Goal: Download file/media

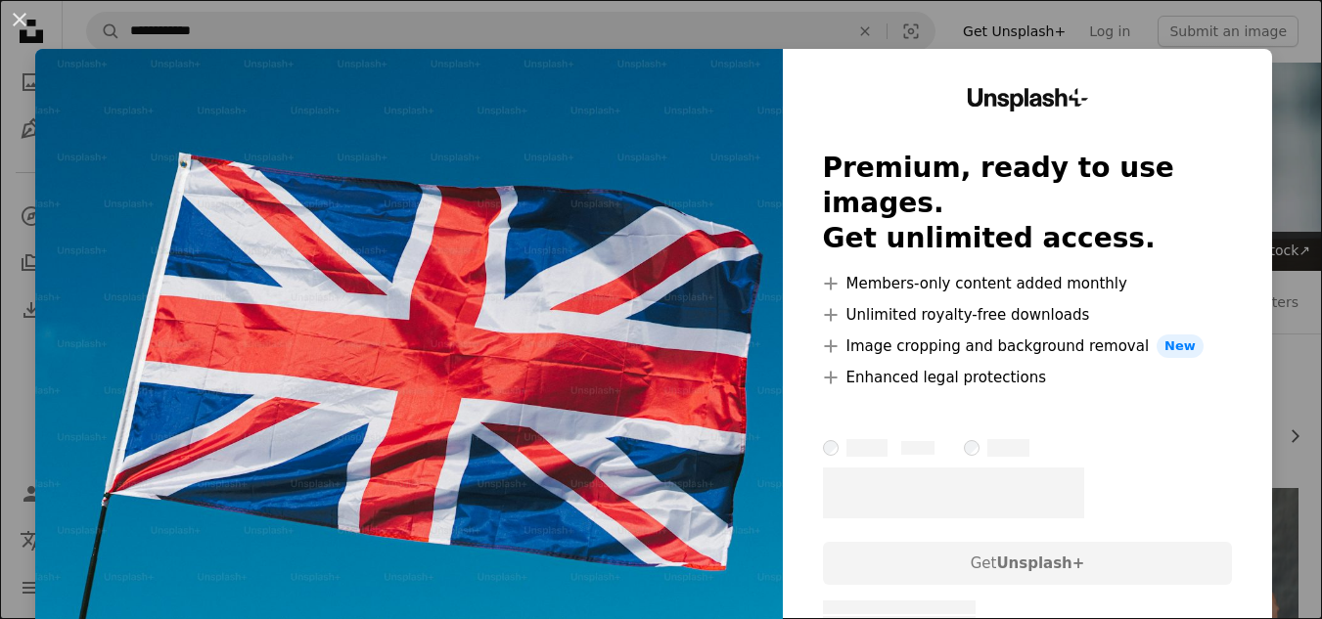
scroll to position [418, 0]
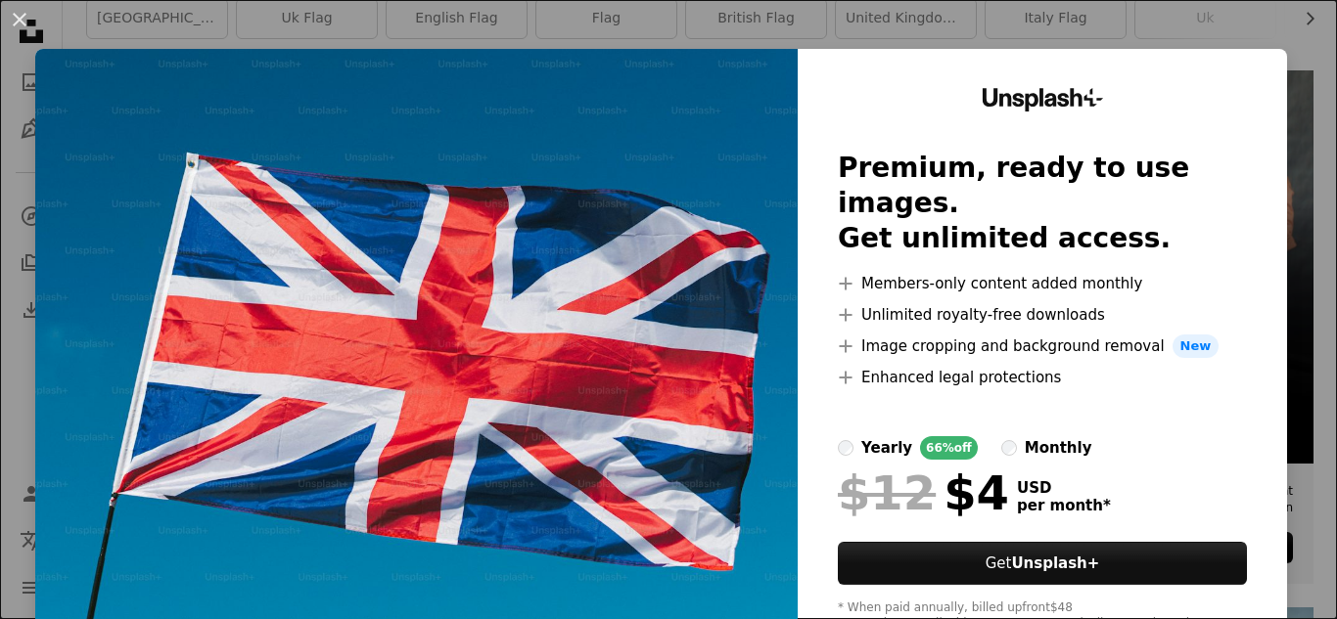
click at [1281, 31] on div "An X shape Unsplash+ Premium, ready to use images. Get unlimited access. A plus…" at bounding box center [668, 309] width 1337 height 619
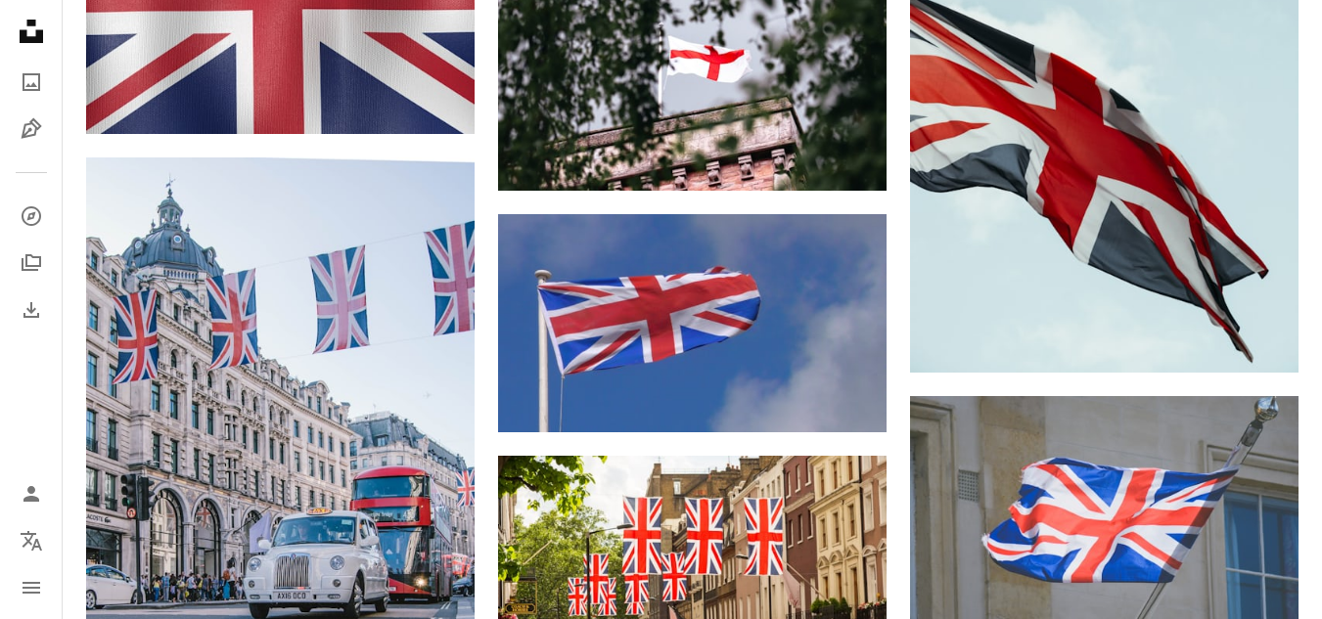
scroll to position [1231, 0]
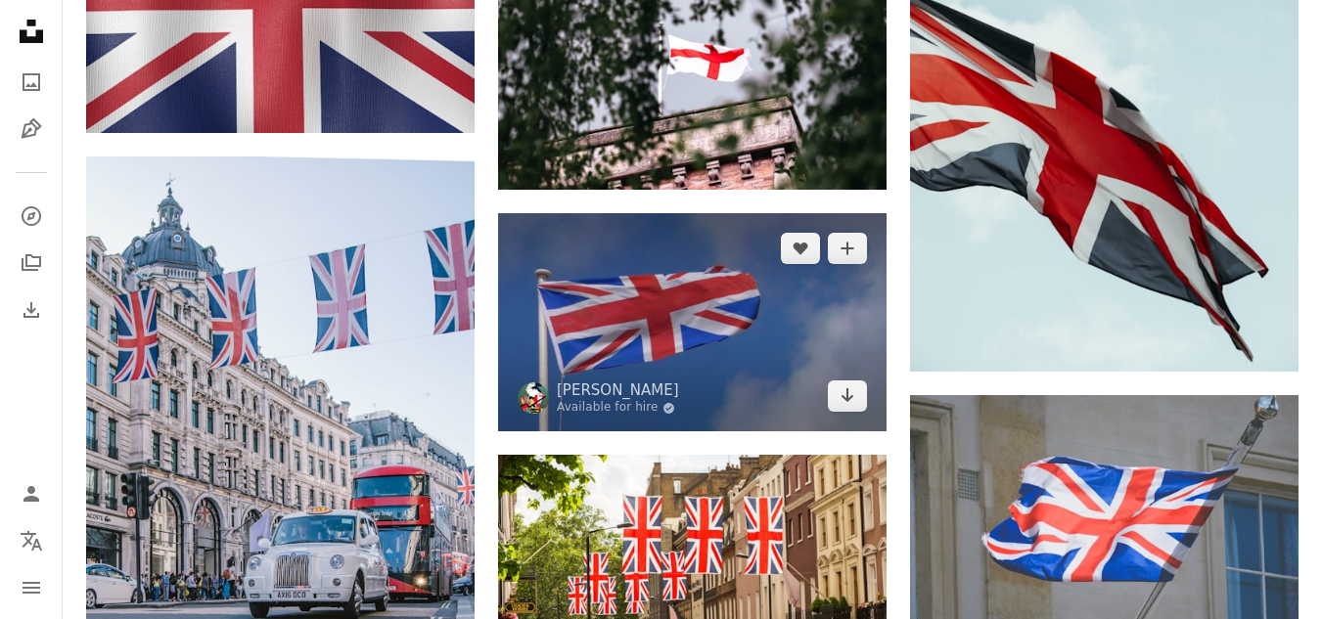
drag, startPoint x: 956, startPoint y: 202, endPoint x: 800, endPoint y: 386, distance: 240.9
click at [800, 386] on img at bounding box center [692, 322] width 388 height 218
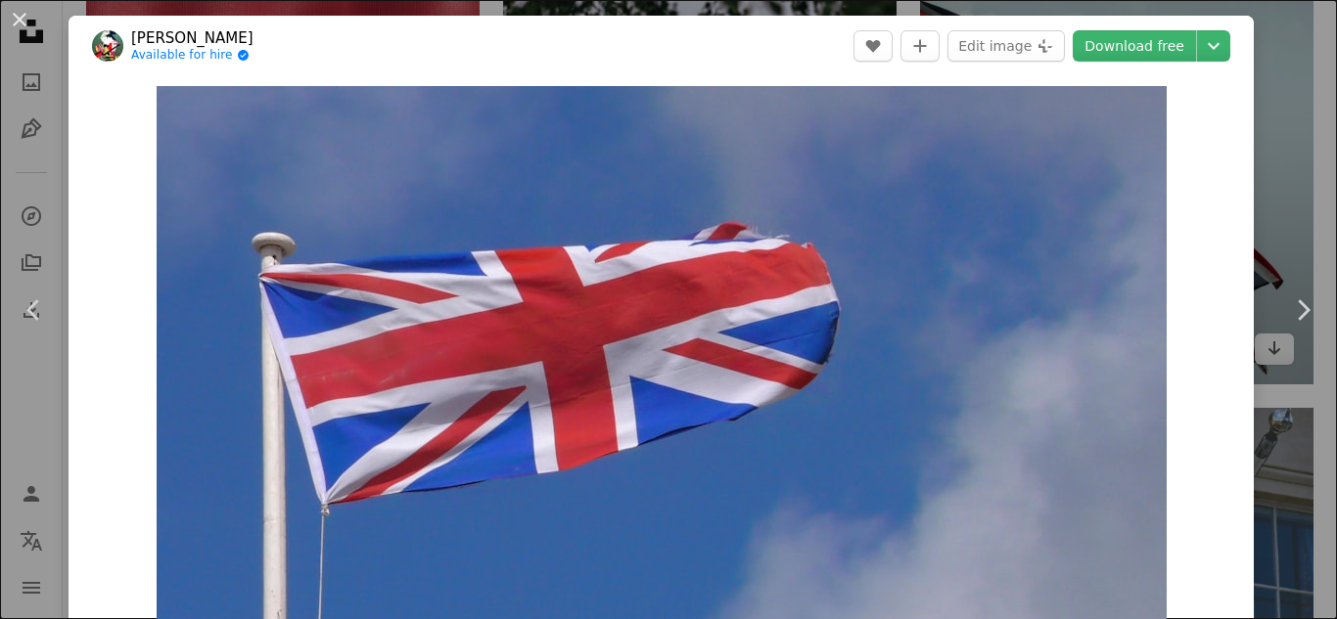
click at [1272, 128] on div "An X shape Chevron left Chevron right [PERSON_NAME] Available for hire A checkm…" at bounding box center [668, 309] width 1337 height 619
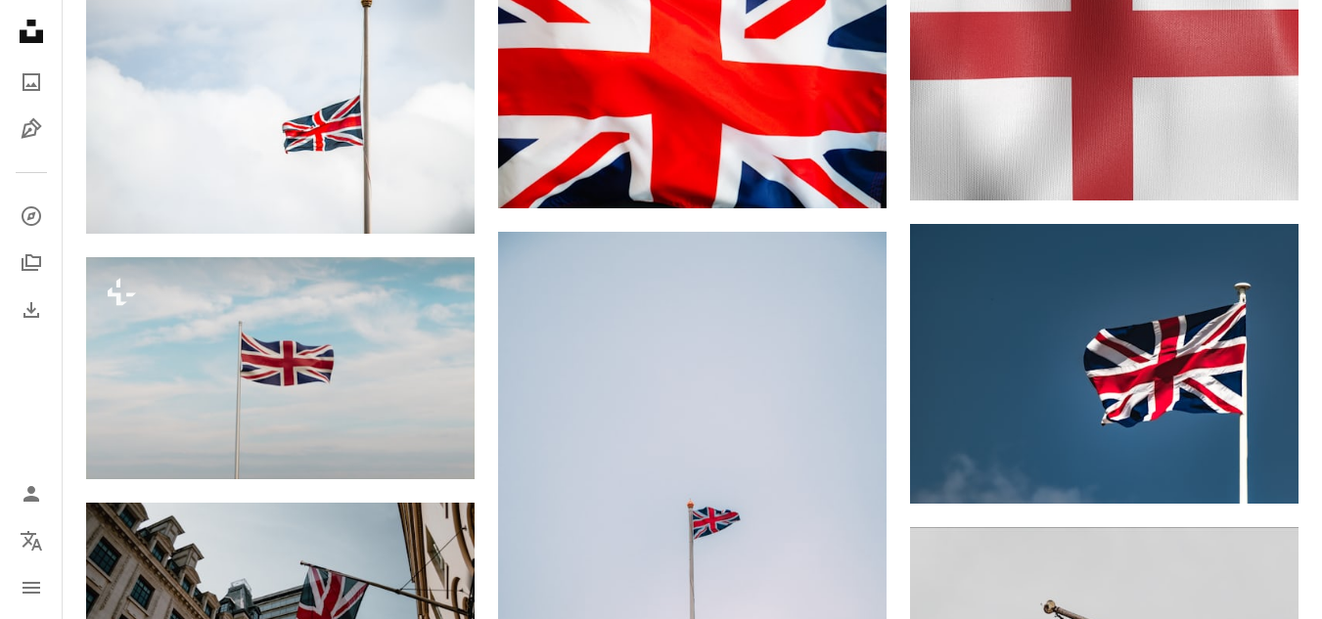
scroll to position [2020, 0]
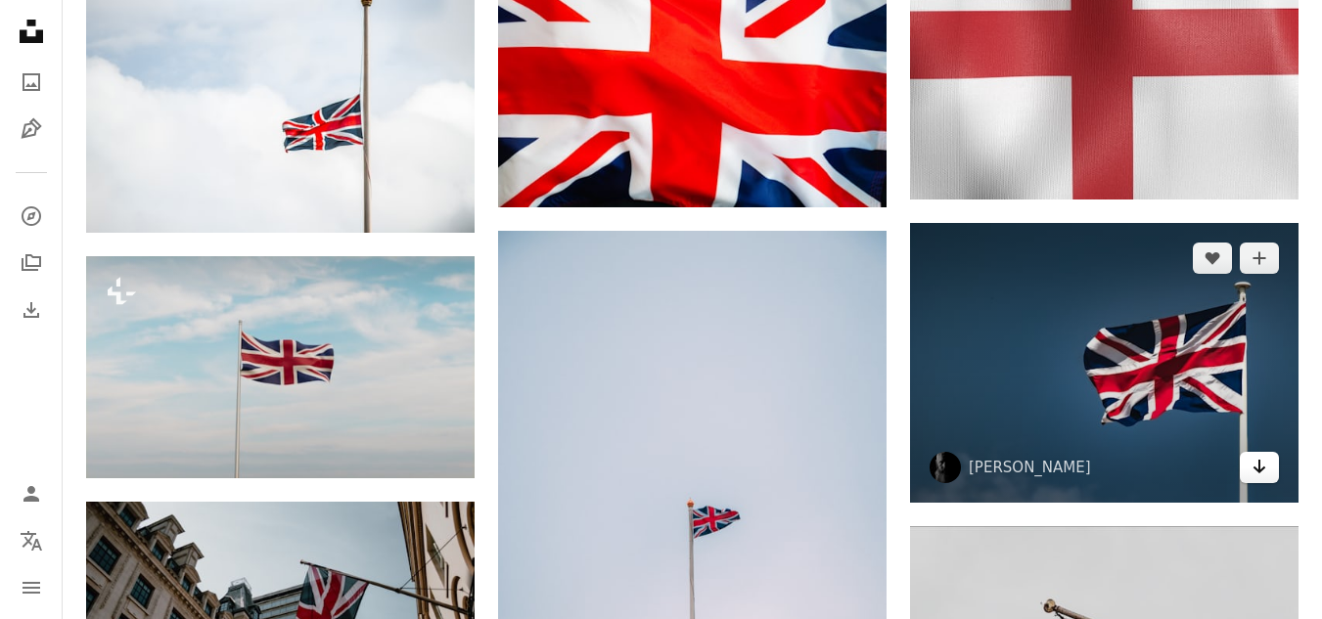
click at [1252, 462] on icon "Arrow pointing down" at bounding box center [1260, 466] width 16 height 23
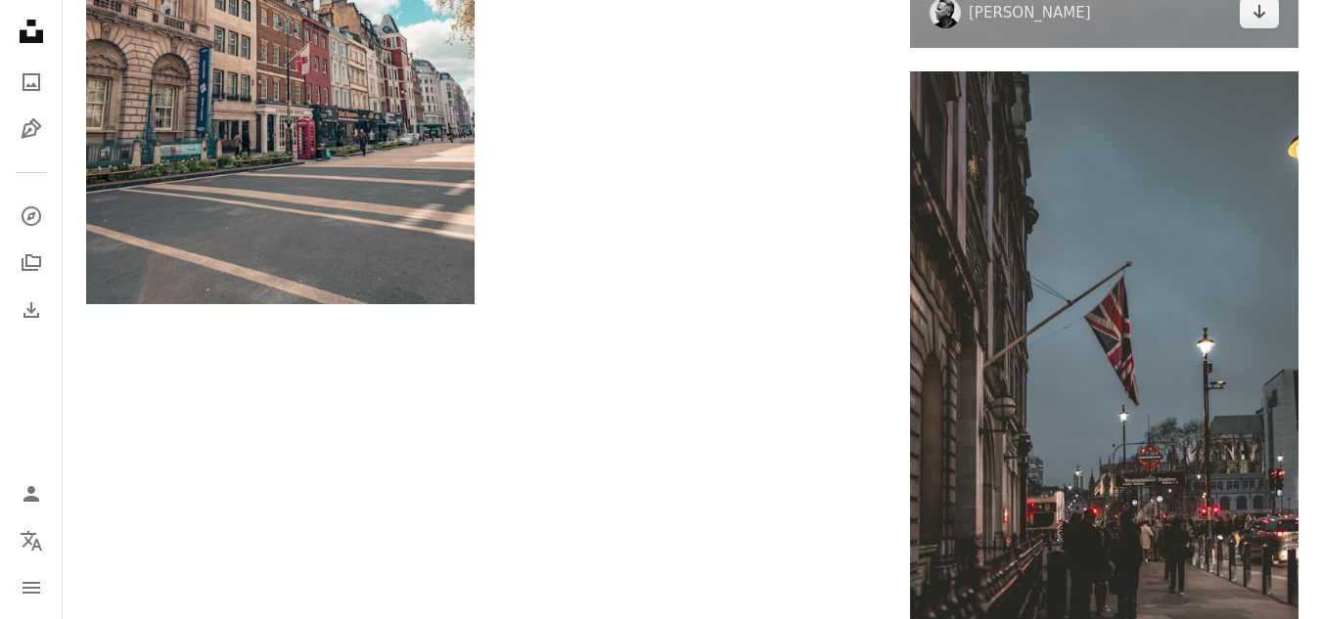
scroll to position [2849, 0]
